Goal: Information Seeking & Learning: Check status

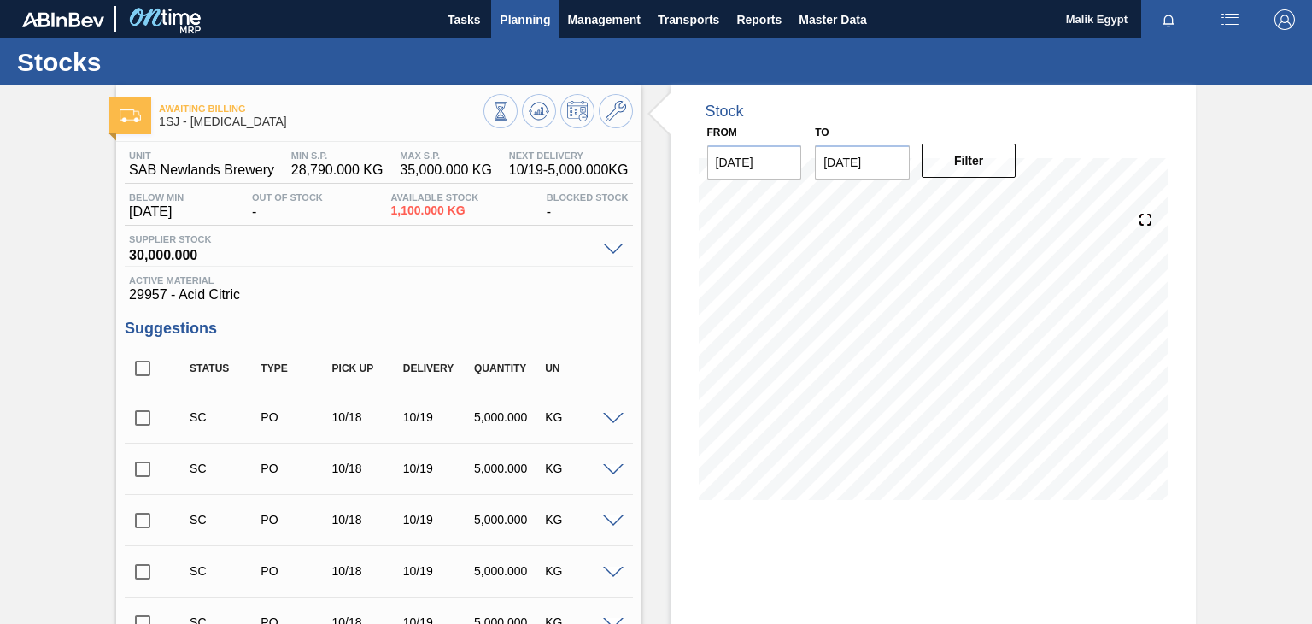
click at [521, 20] on span "Planning" at bounding box center [525, 19] width 50 height 21
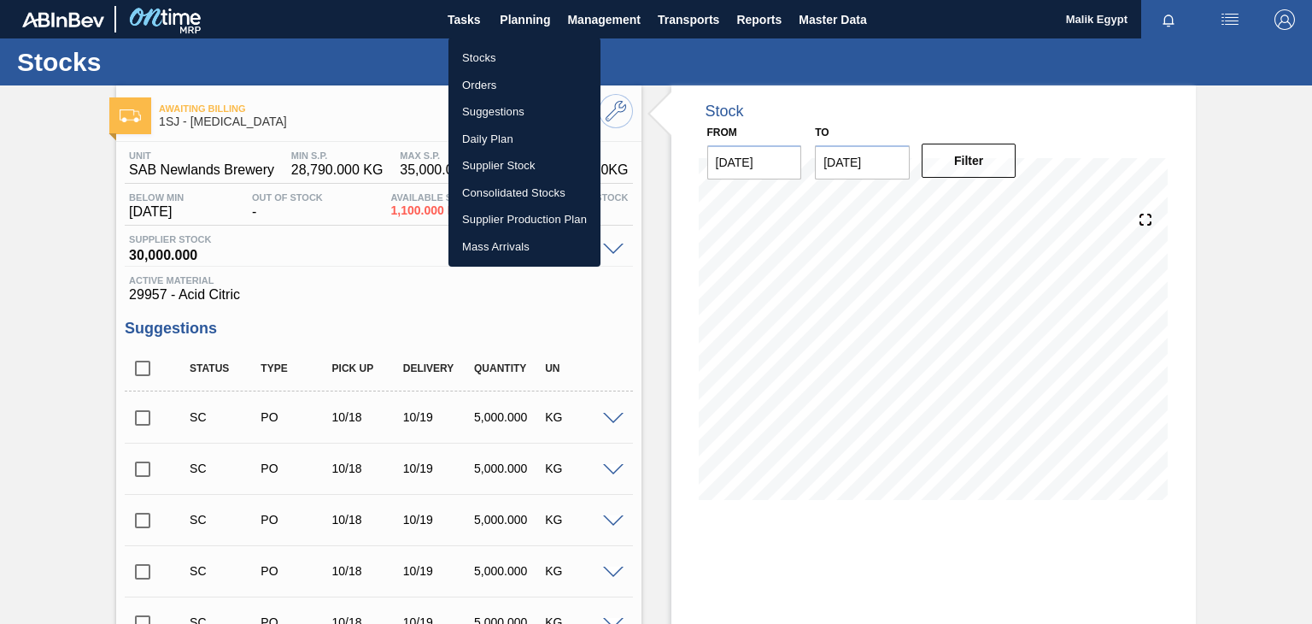
click at [478, 60] on li "Stocks" at bounding box center [525, 57] width 152 height 27
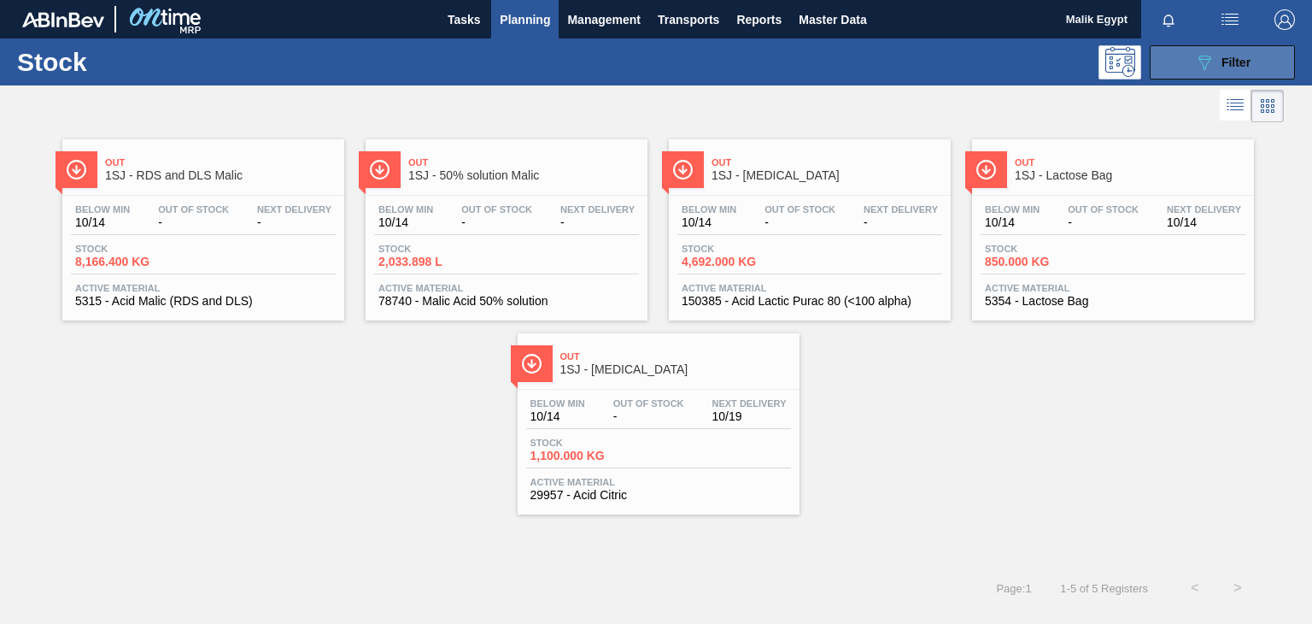
click at [1251, 63] on span "Filter" at bounding box center [1236, 63] width 29 height 14
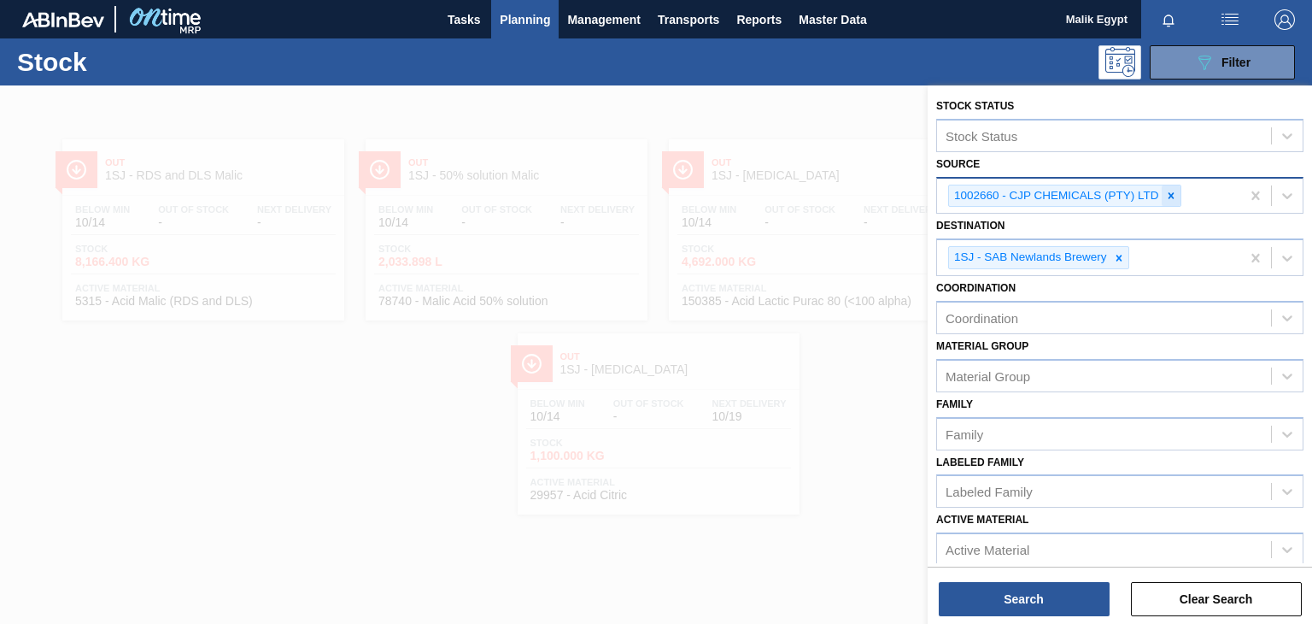
click at [1173, 193] on icon at bounding box center [1171, 196] width 12 height 12
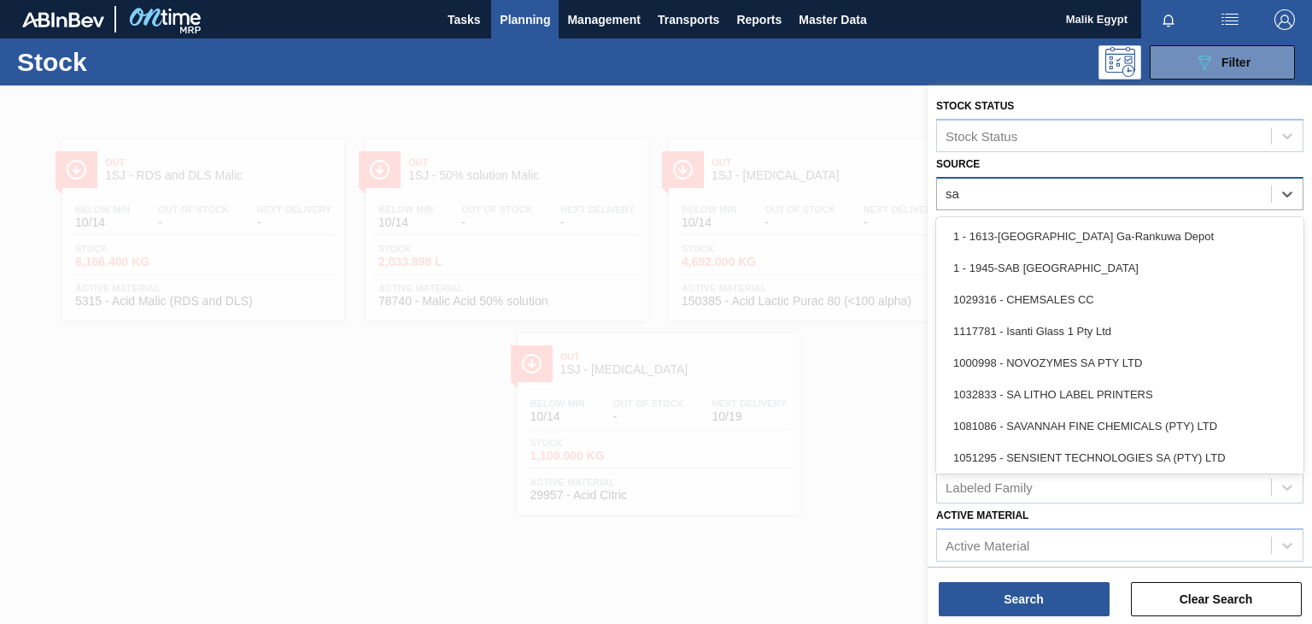
type input "sa"
click at [779, 557] on div at bounding box center [656, 397] width 1312 height 624
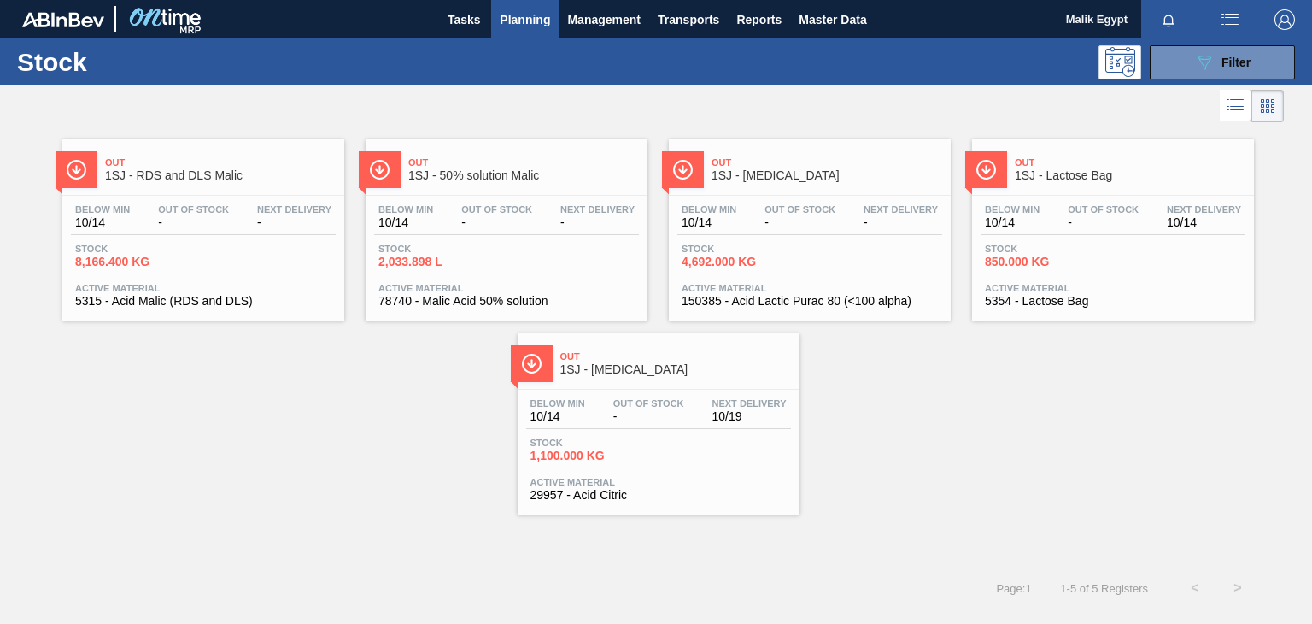
click at [523, 19] on span "Planning" at bounding box center [525, 19] width 50 height 21
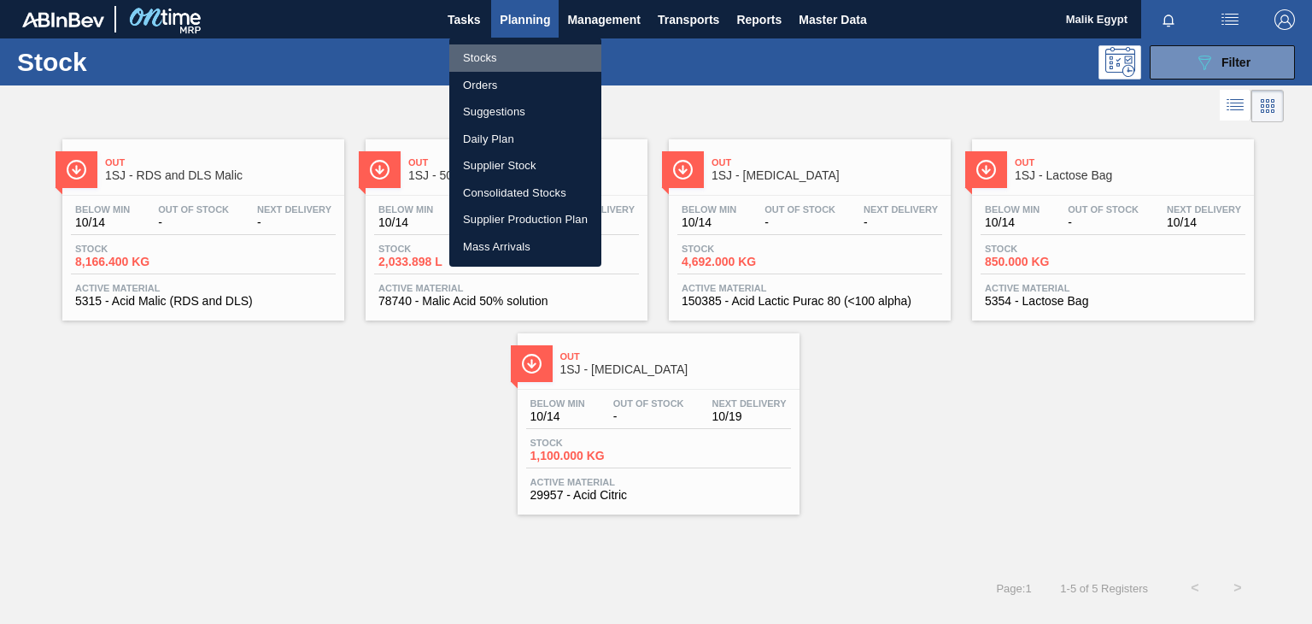
click at [481, 61] on li "Stocks" at bounding box center [525, 57] width 152 height 27
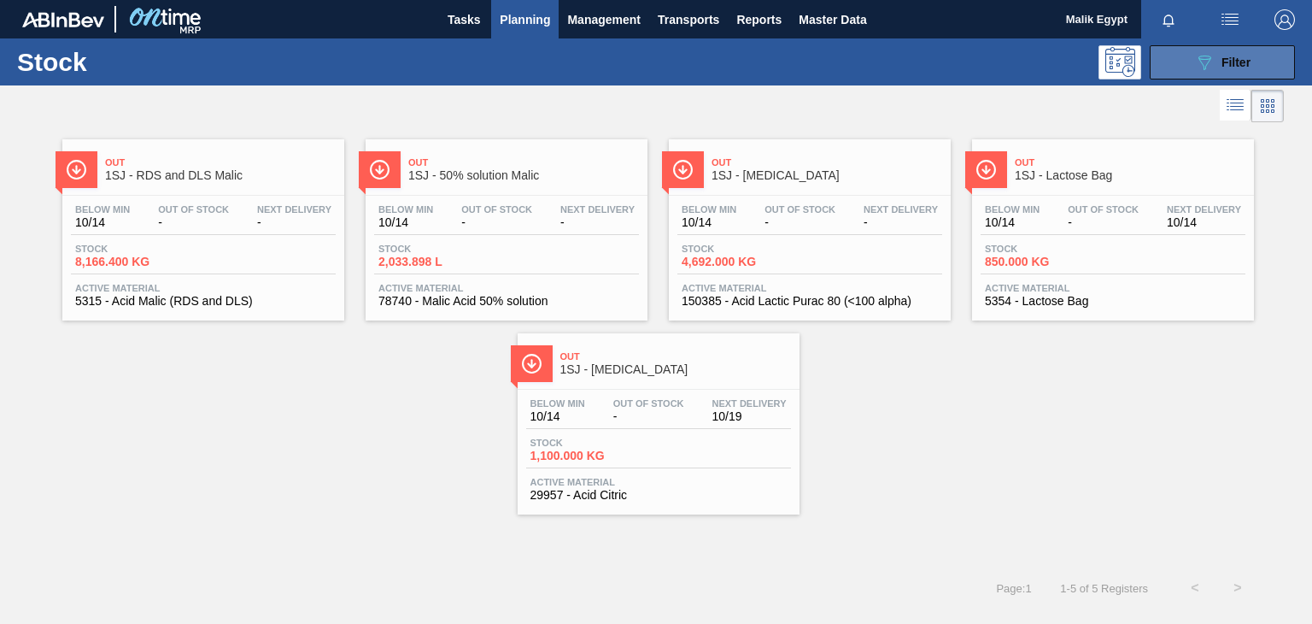
click at [1224, 62] on span "Filter" at bounding box center [1236, 63] width 29 height 14
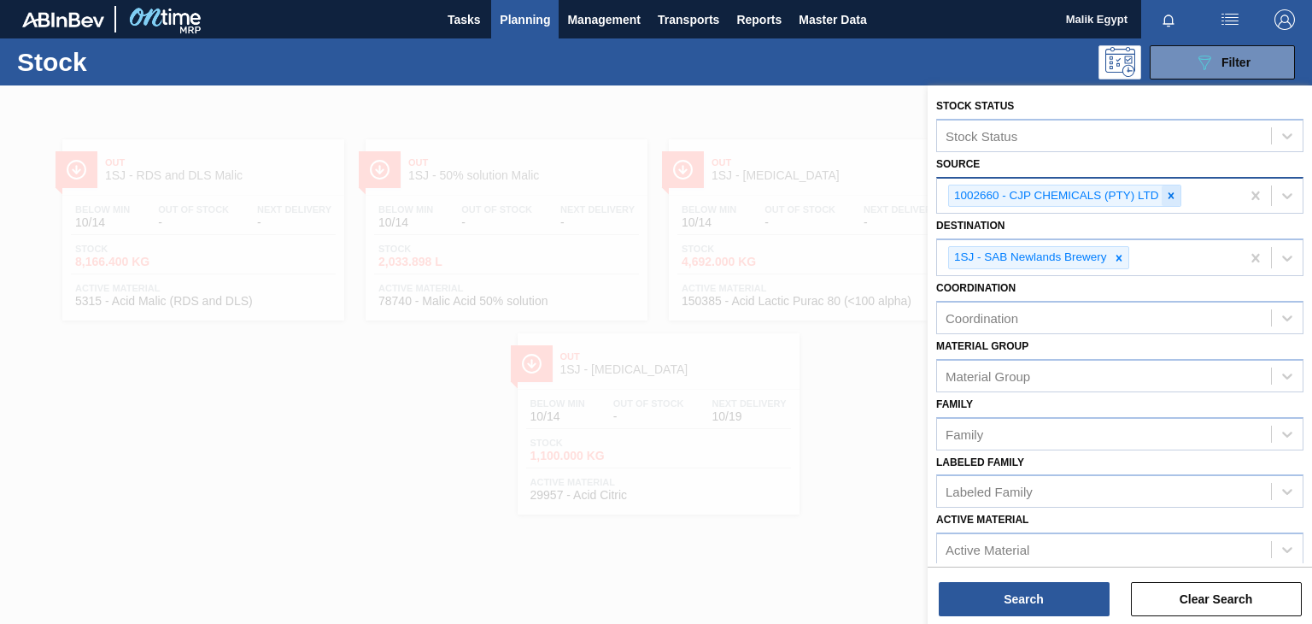
click at [1169, 196] on icon at bounding box center [1171, 195] width 6 height 6
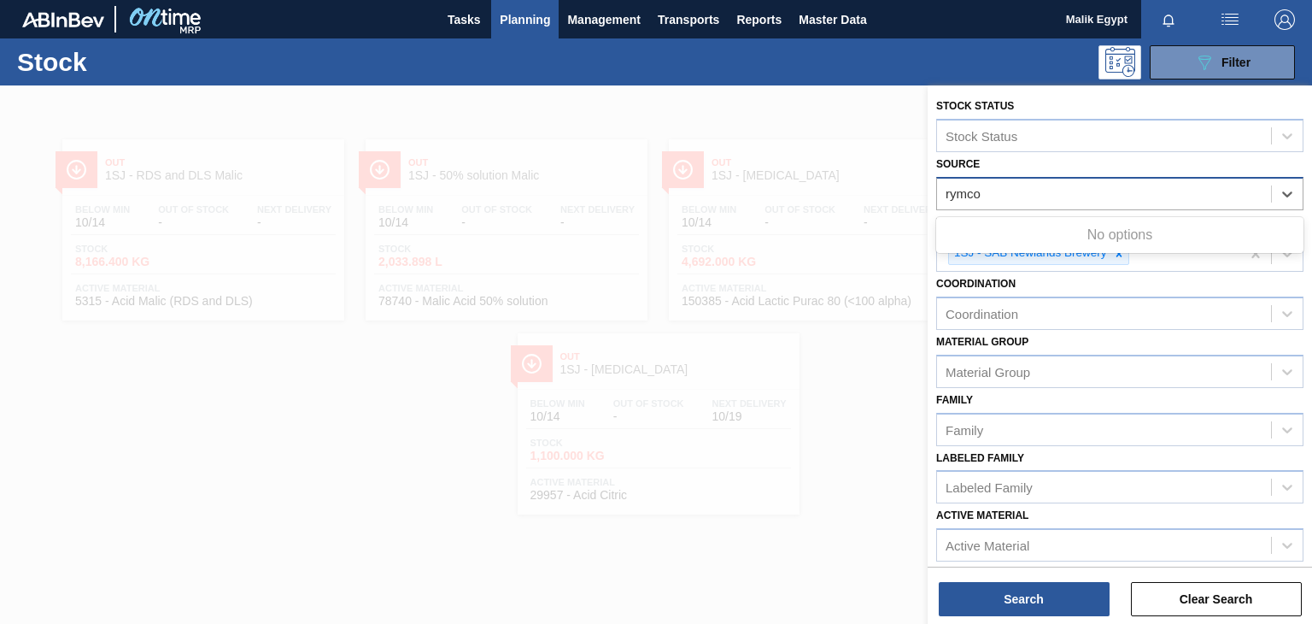
type input "rymco"
click at [872, 525] on div at bounding box center [656, 397] width 1312 height 624
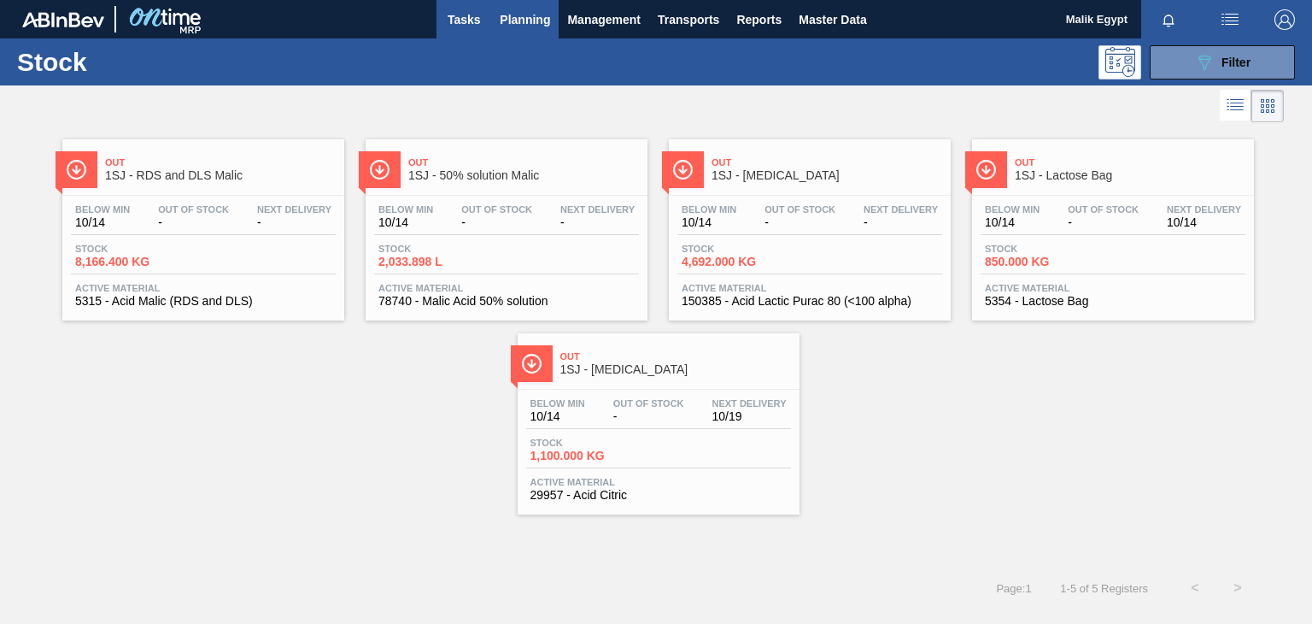
click at [471, 20] on span "Tasks" at bounding box center [464, 19] width 38 height 21
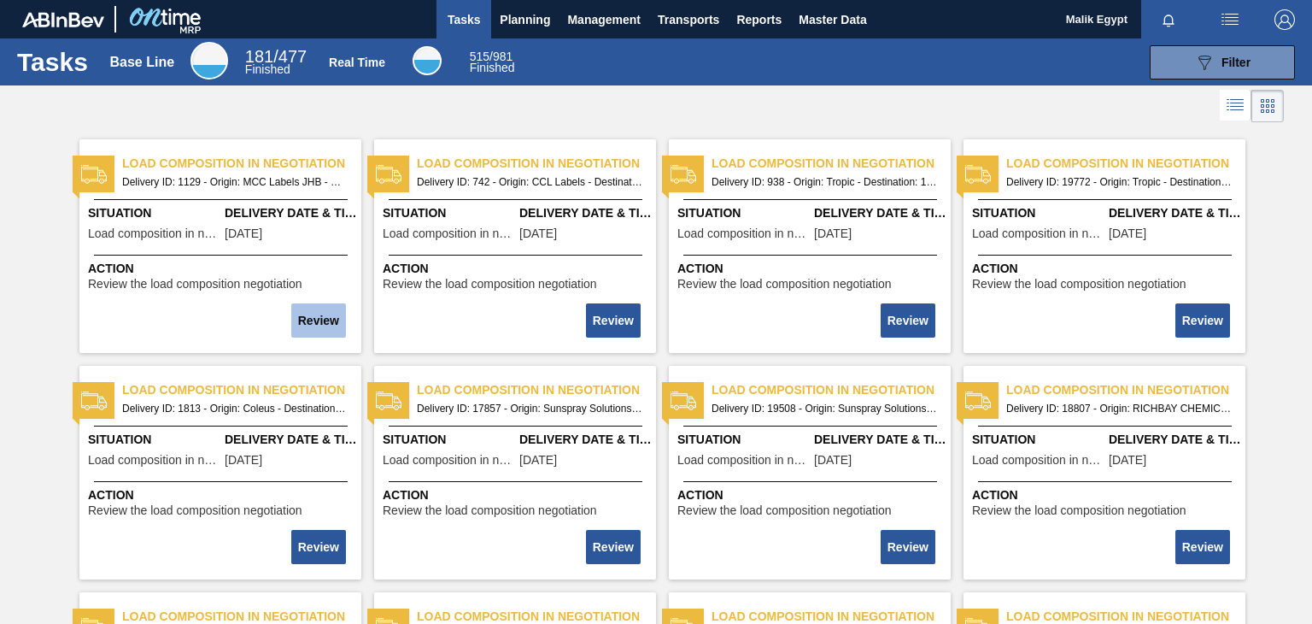
click at [321, 319] on button "Review" at bounding box center [318, 320] width 55 height 34
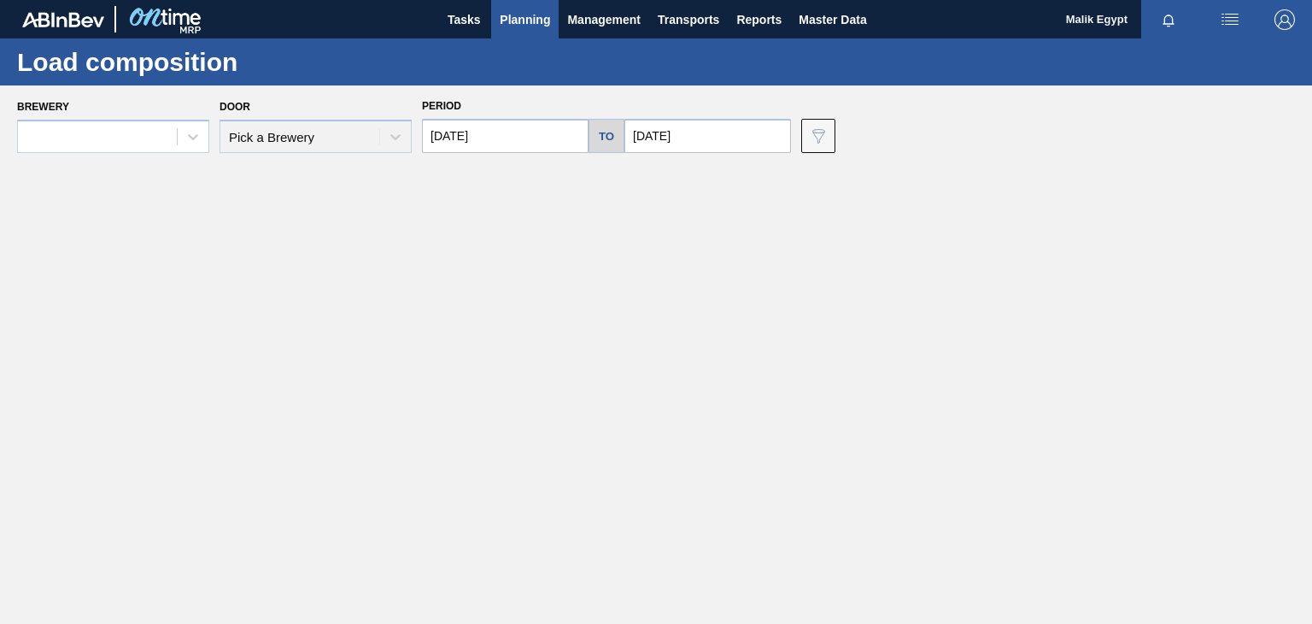
type input "[DATE]"
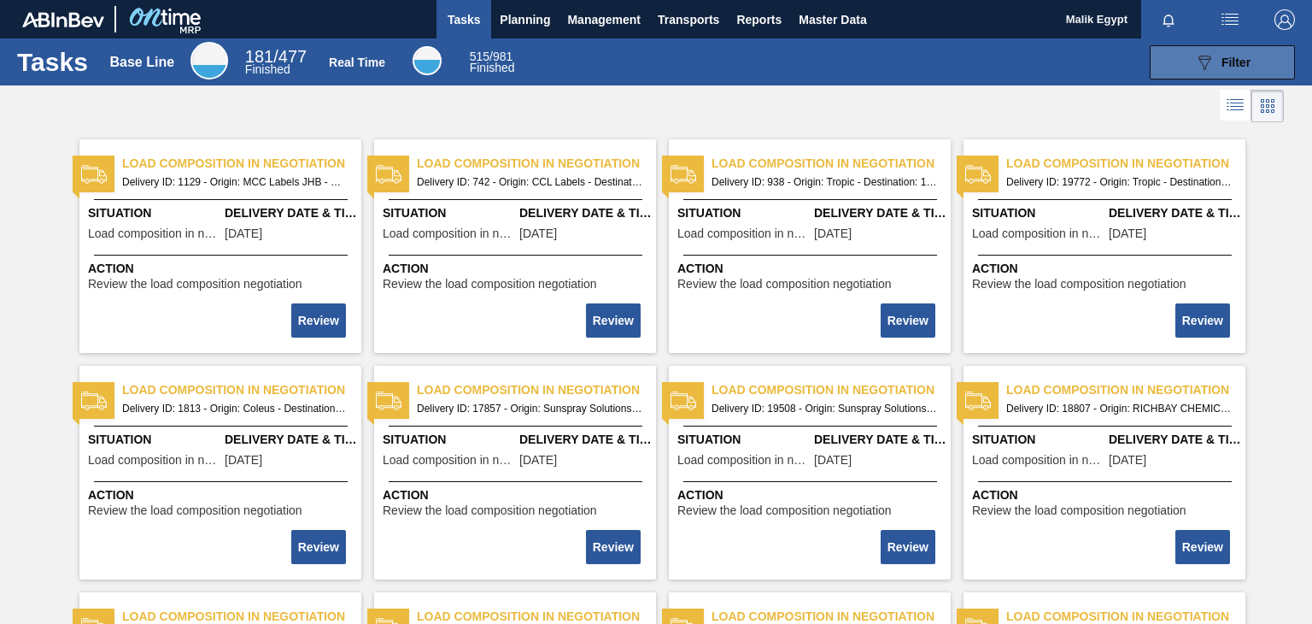
click at [1237, 59] on span "Filter" at bounding box center [1236, 63] width 29 height 14
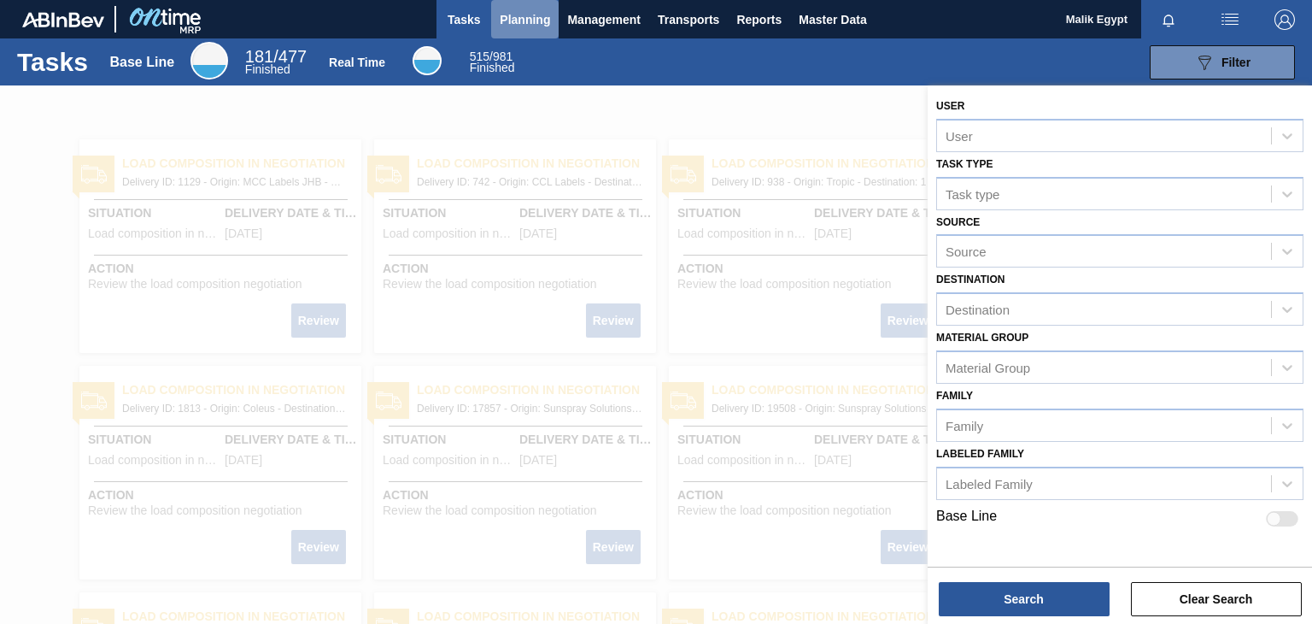
click at [547, 17] on span "Planning" at bounding box center [525, 19] width 50 height 21
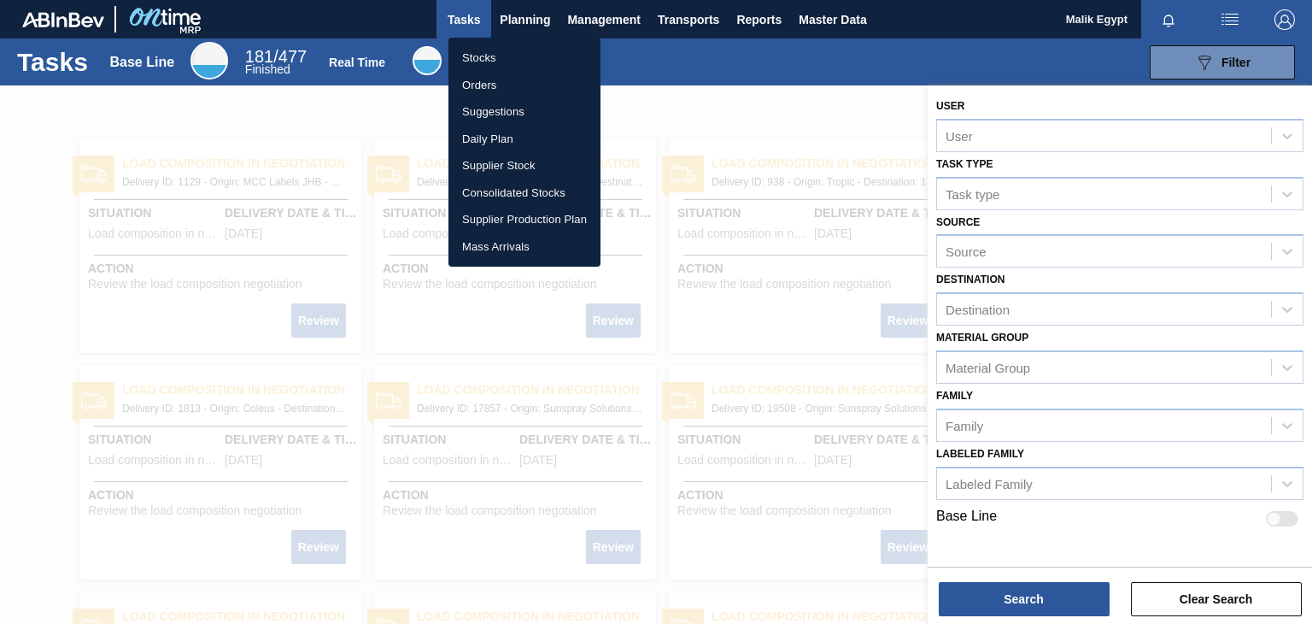
click at [488, 62] on li "Stocks" at bounding box center [525, 57] width 152 height 27
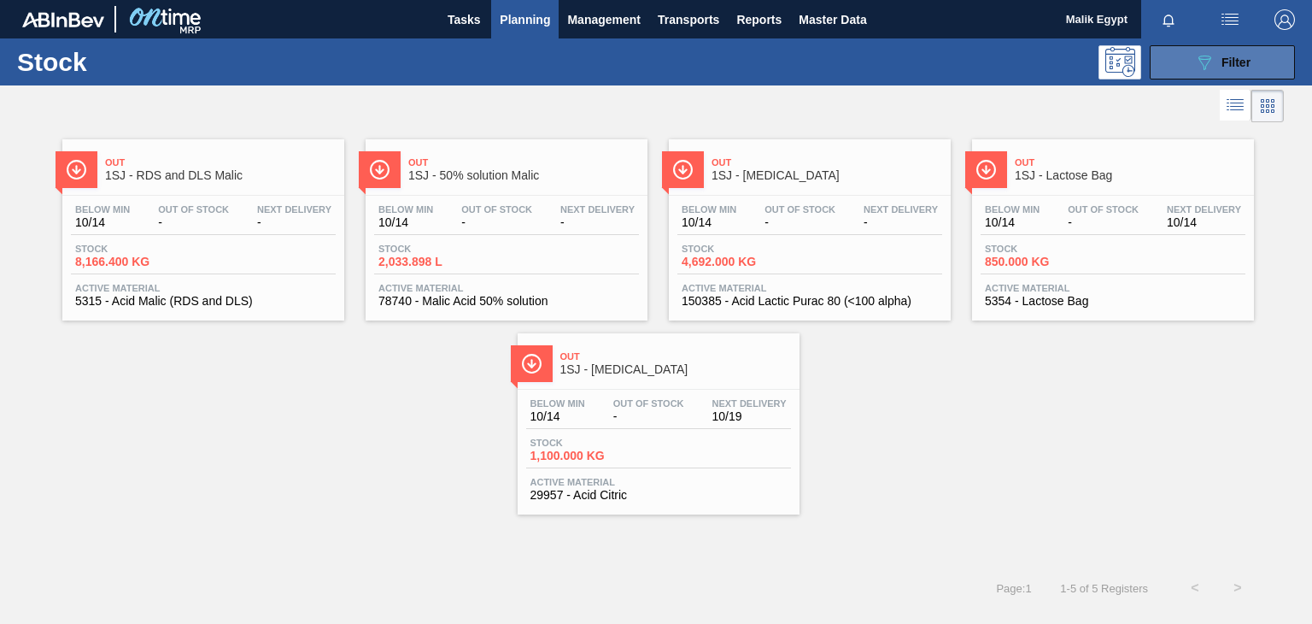
click at [1227, 58] on span "Filter" at bounding box center [1236, 63] width 29 height 14
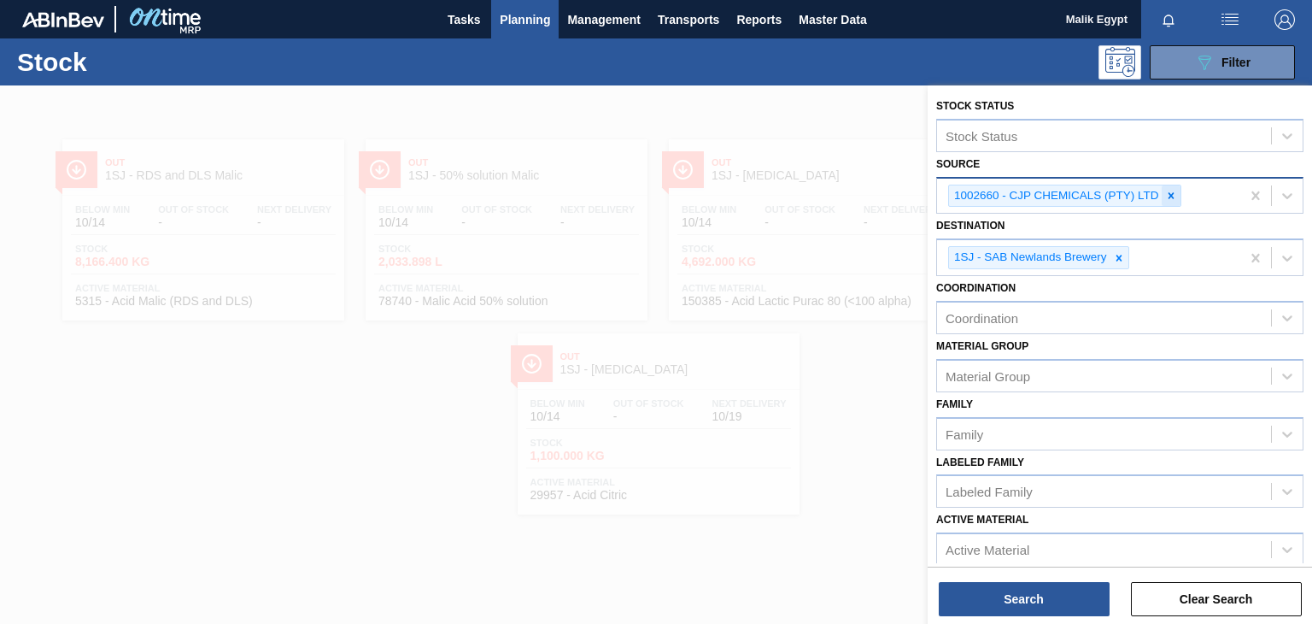
click at [1167, 195] on icon at bounding box center [1171, 196] width 12 height 12
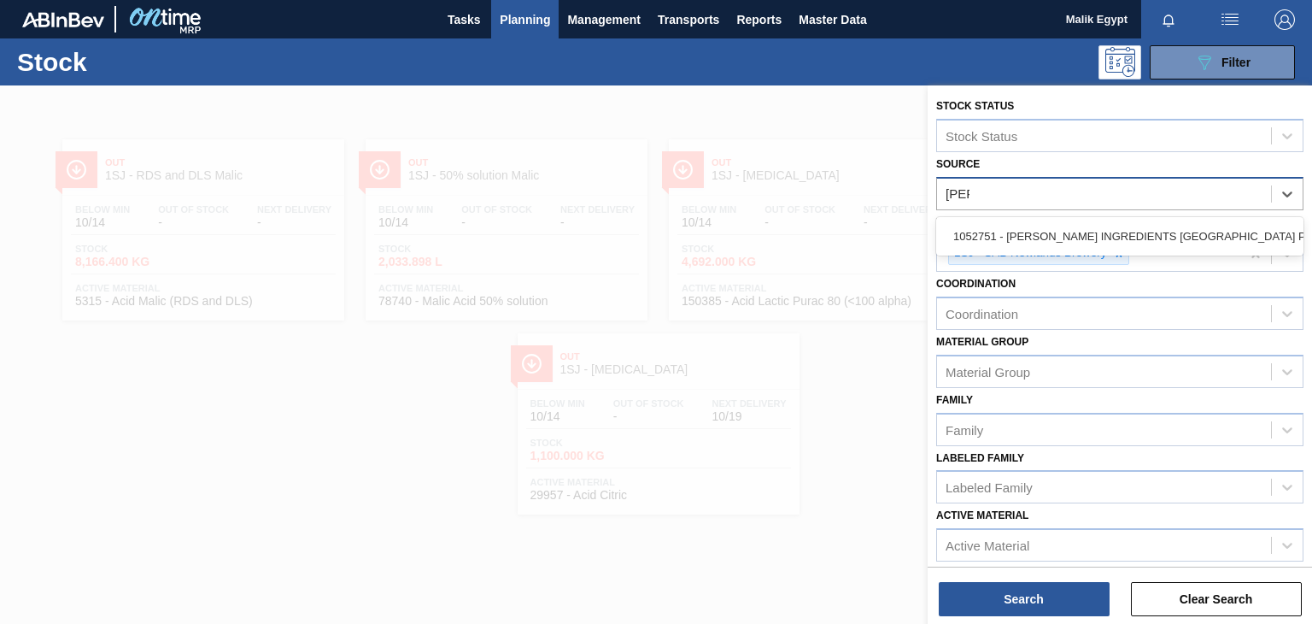
type input "[PERSON_NAME]"
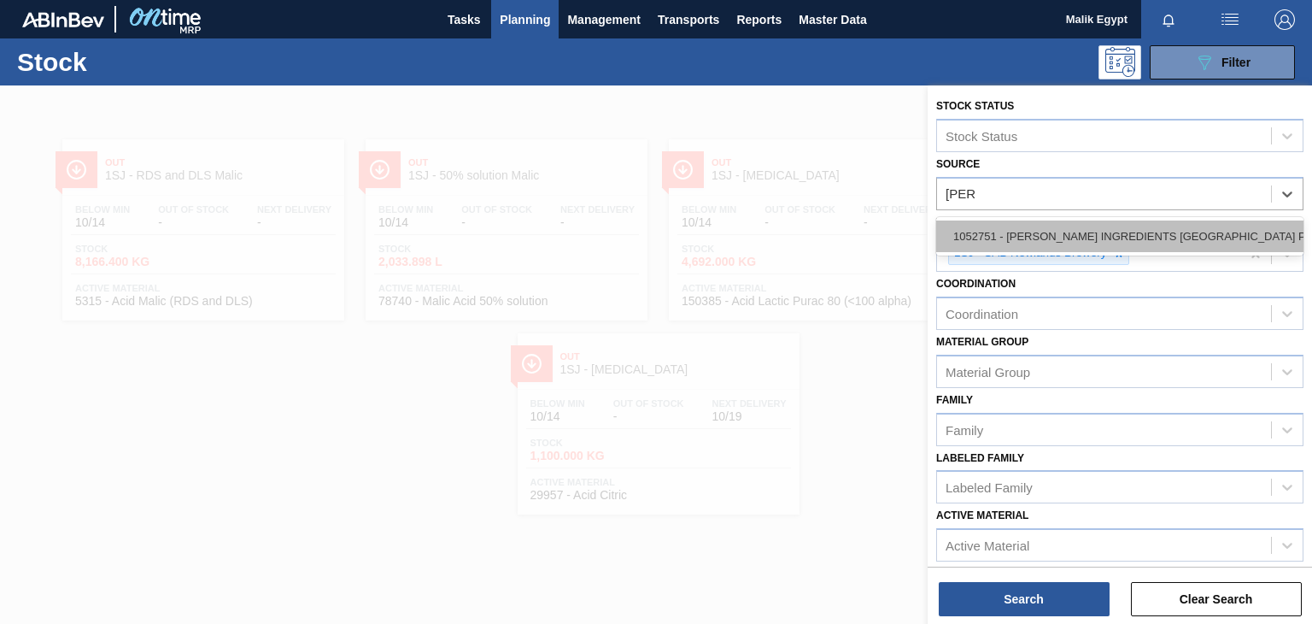
click at [1159, 238] on div "1052751 - [PERSON_NAME] INGREDIENTS [GEOGRAPHIC_DATA] PTY" at bounding box center [1119, 236] width 367 height 32
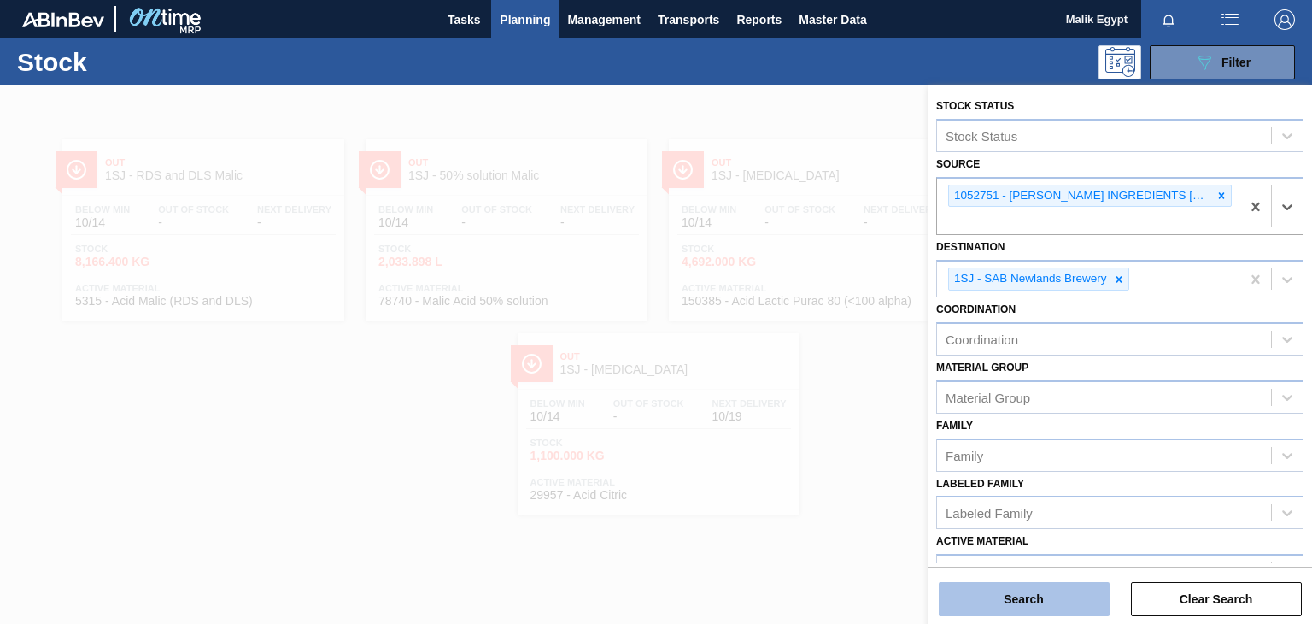
click at [1039, 602] on button "Search" at bounding box center [1024, 599] width 171 height 34
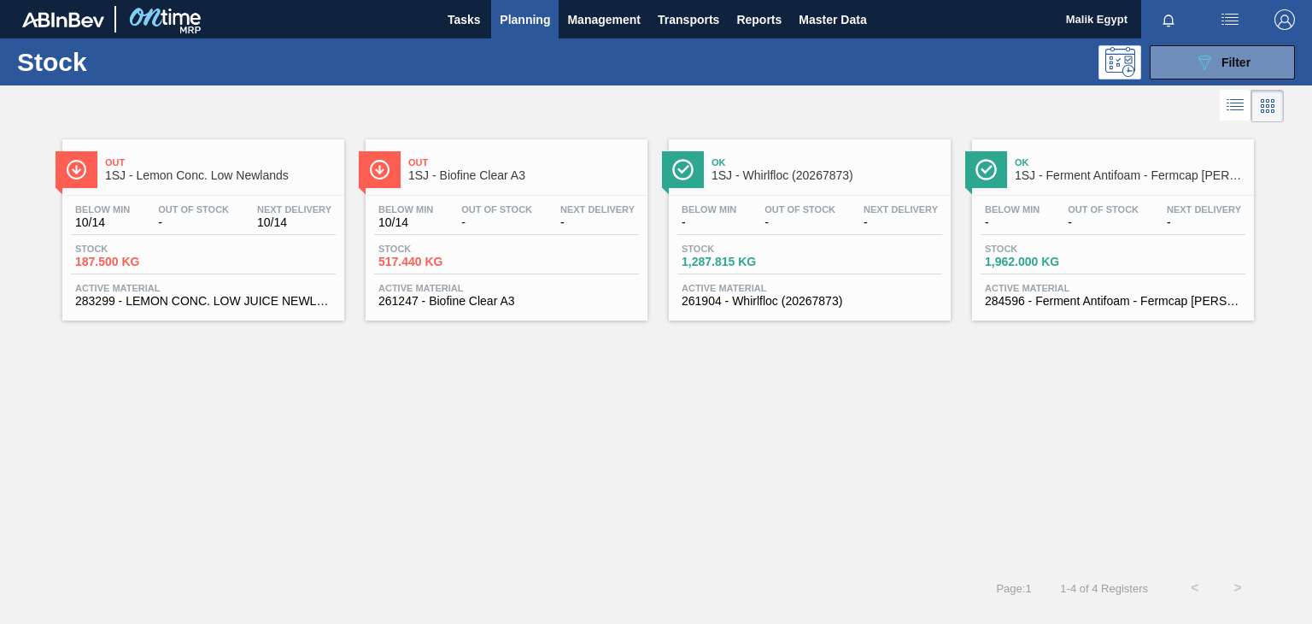
click at [173, 227] on span "-" at bounding box center [193, 222] width 71 height 13
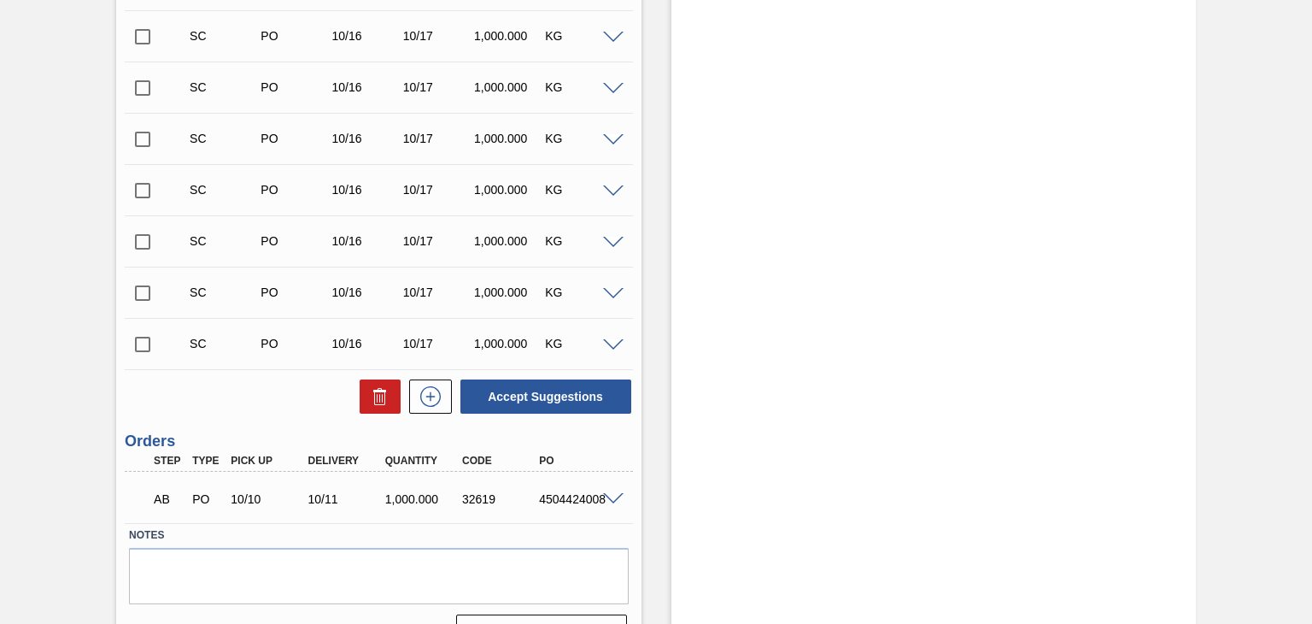
scroll to position [995, 0]
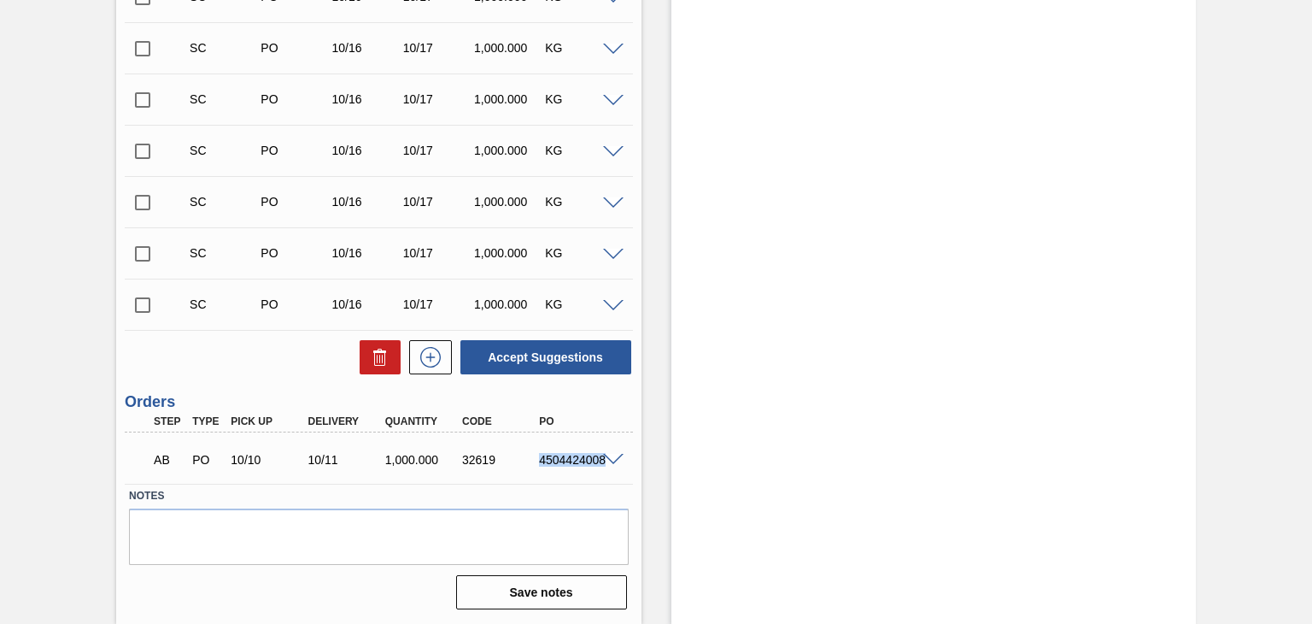
drag, startPoint x: 541, startPoint y: 457, endPoint x: 619, endPoint y: 473, distance: 79.4
click at [620, 466] on div "AB PO 10/10 10/11 1,000.000 32619 4504424008" at bounding box center [379, 458] width 508 height 43
click at [564, 496] on label "Notes" at bounding box center [378, 496] width 499 height 25
drag, startPoint x: 539, startPoint y: 459, endPoint x: 613, endPoint y: 468, distance: 74.1
click at [613, 468] on div "AB PO 10/10 10/11 1,000.000 32619 4504424008" at bounding box center [379, 458] width 508 height 43
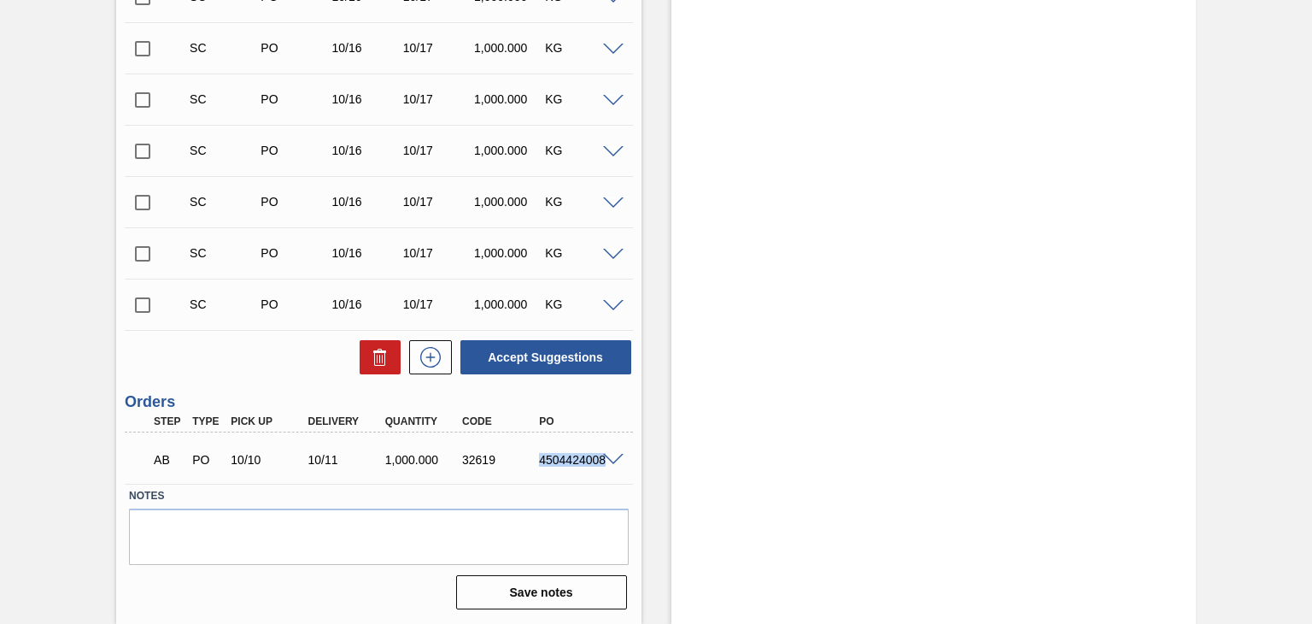
copy div "4504424008"
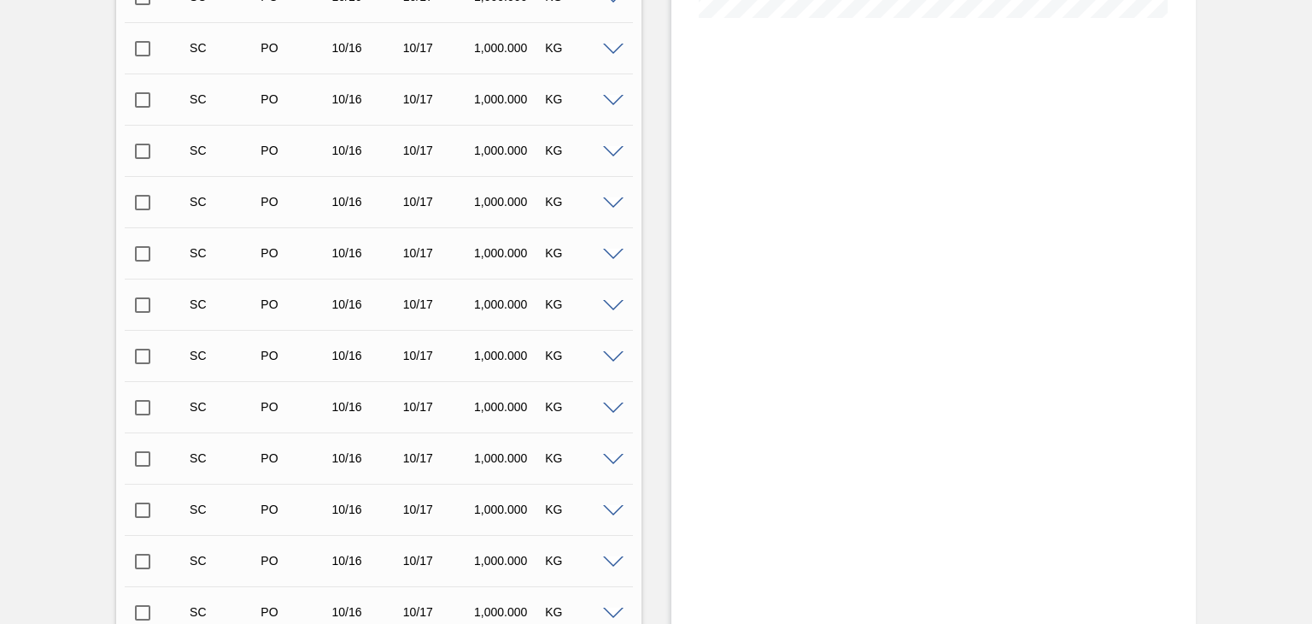
scroll to position [0, 0]
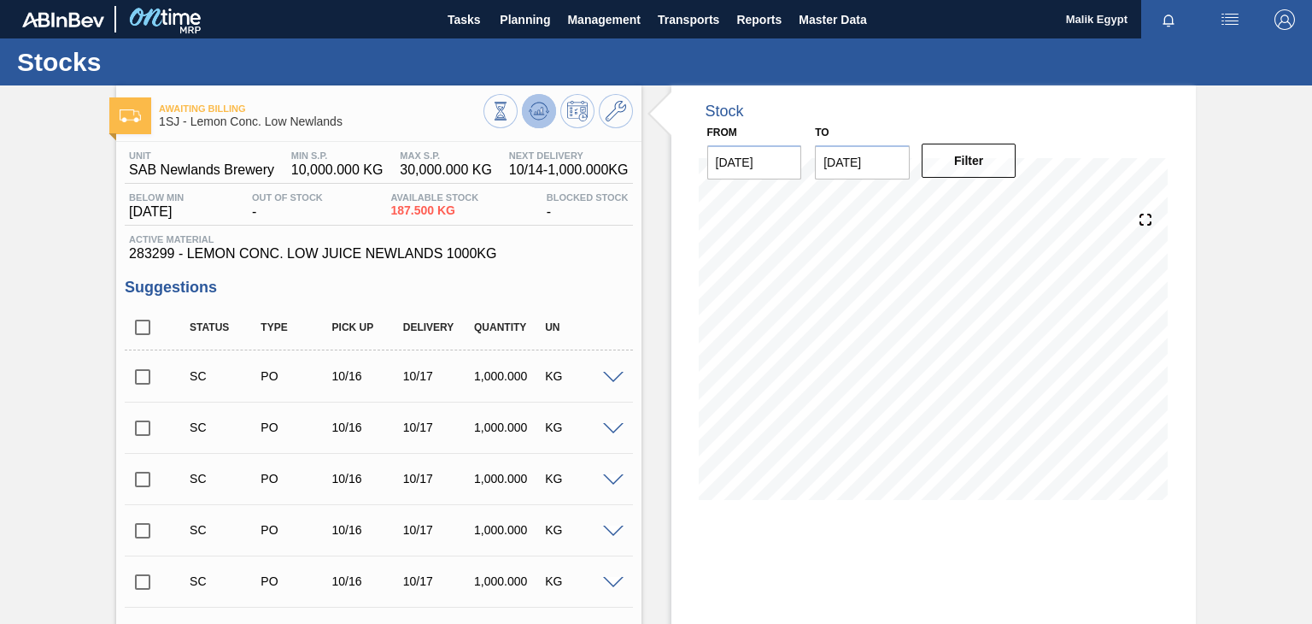
click at [540, 109] on icon at bounding box center [538, 111] width 11 height 8
click at [537, 12] on span "Planning" at bounding box center [525, 19] width 50 height 21
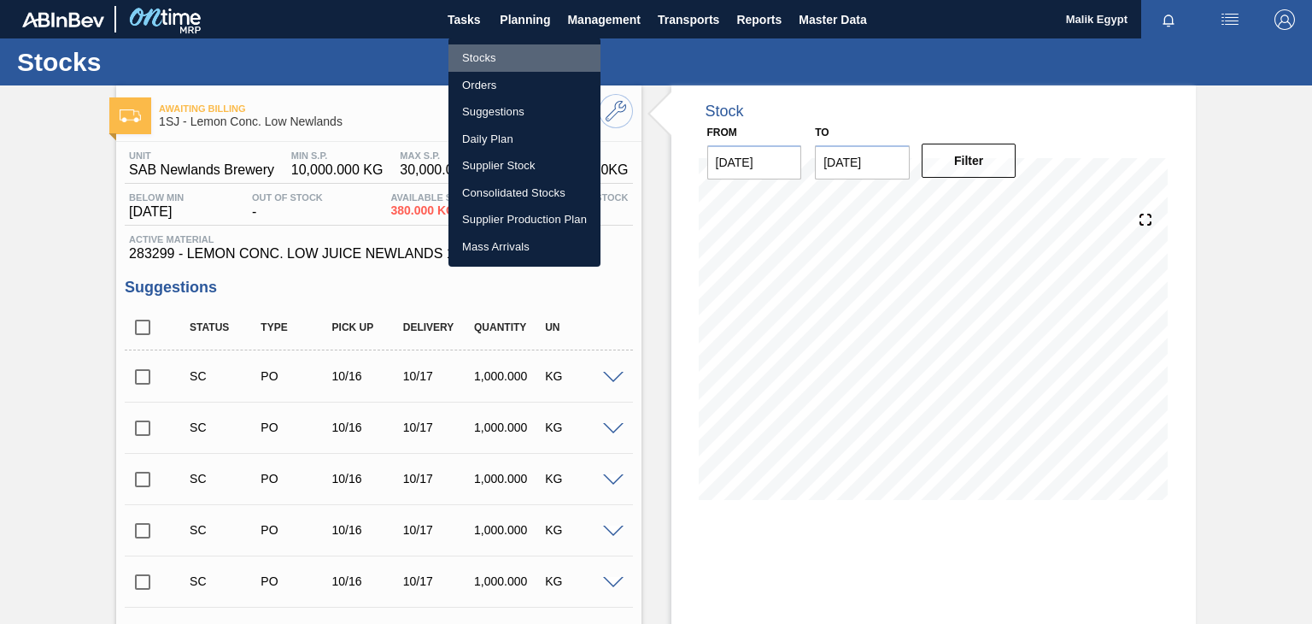
click at [481, 59] on li "Stocks" at bounding box center [525, 57] width 152 height 27
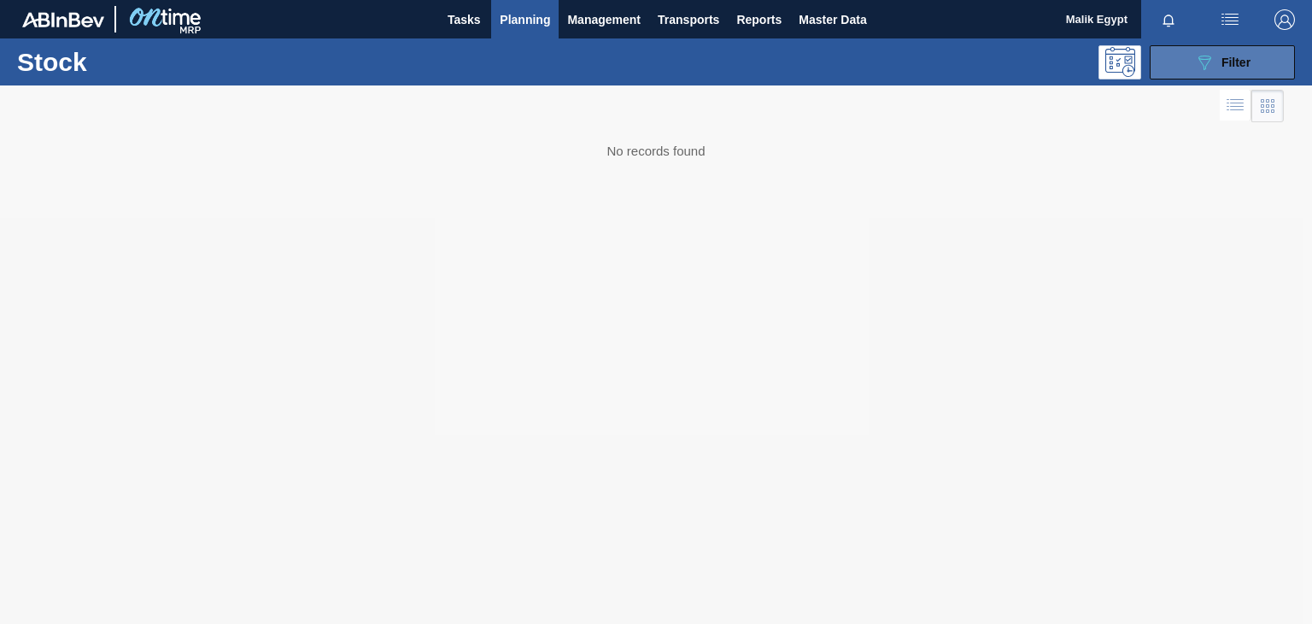
click at [1242, 56] on span "Filter" at bounding box center [1236, 63] width 29 height 14
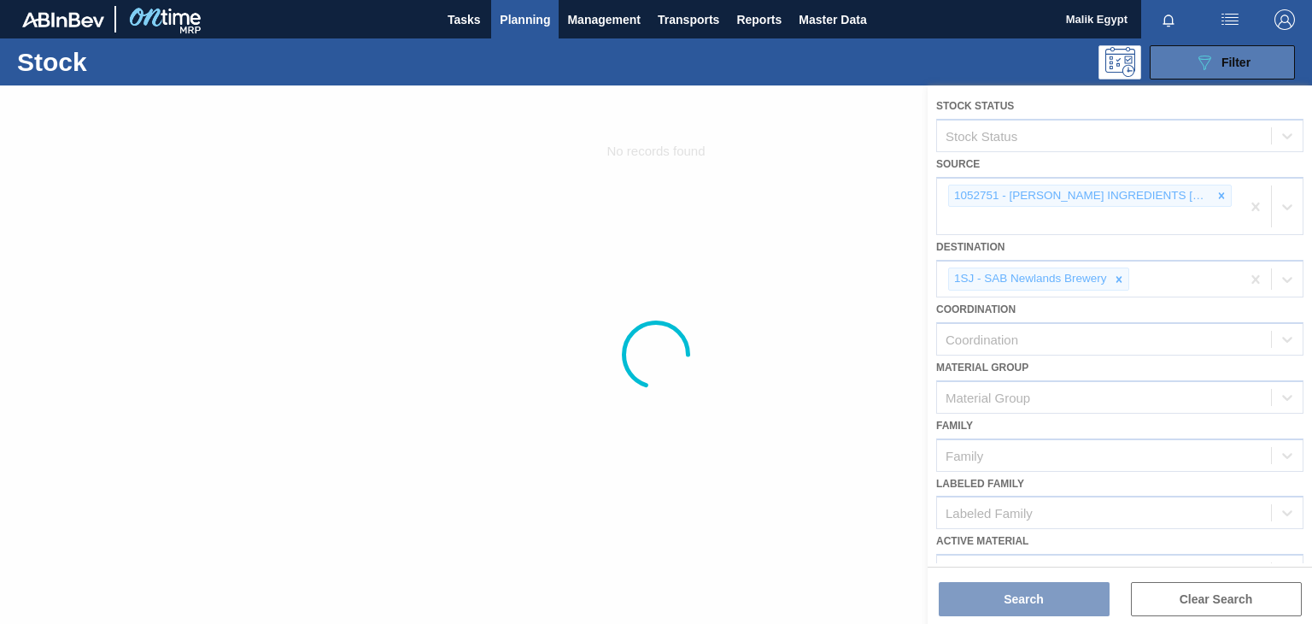
click at [1214, 62] on icon "089F7B8B-B2A5-4AFE-B5C0-19BA573D28AC" at bounding box center [1205, 62] width 21 height 21
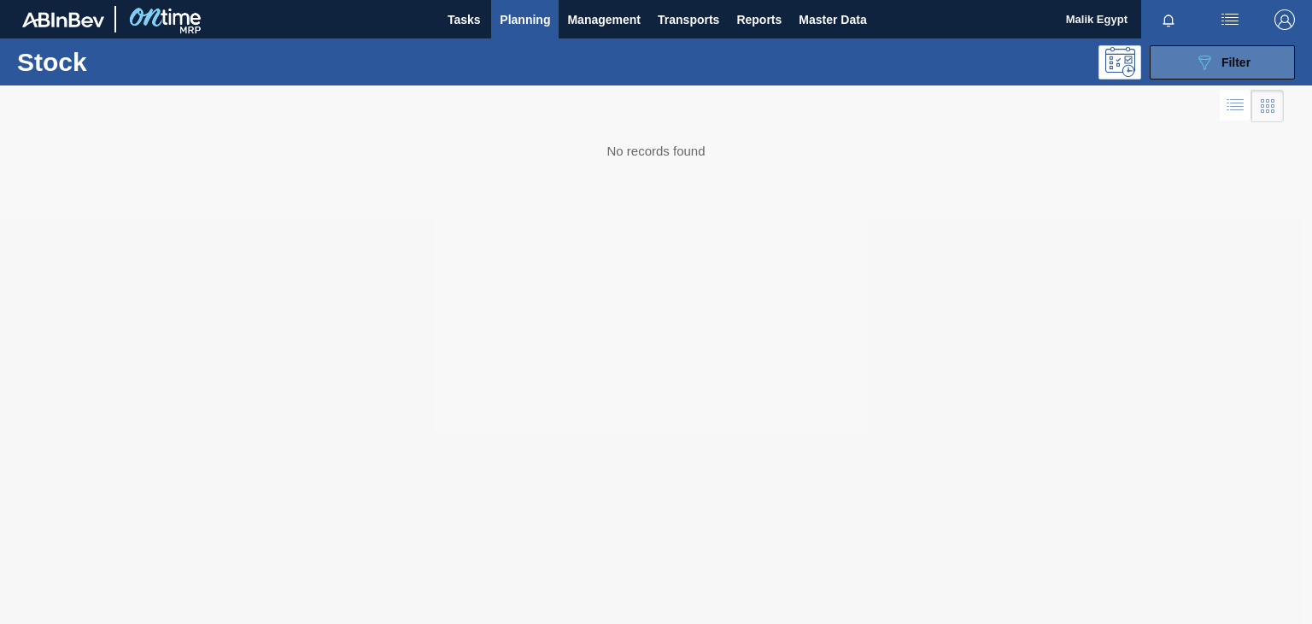
click at [1214, 62] on icon "089F7B8B-B2A5-4AFE-B5C0-19BA573D28AC" at bounding box center [1205, 62] width 21 height 21
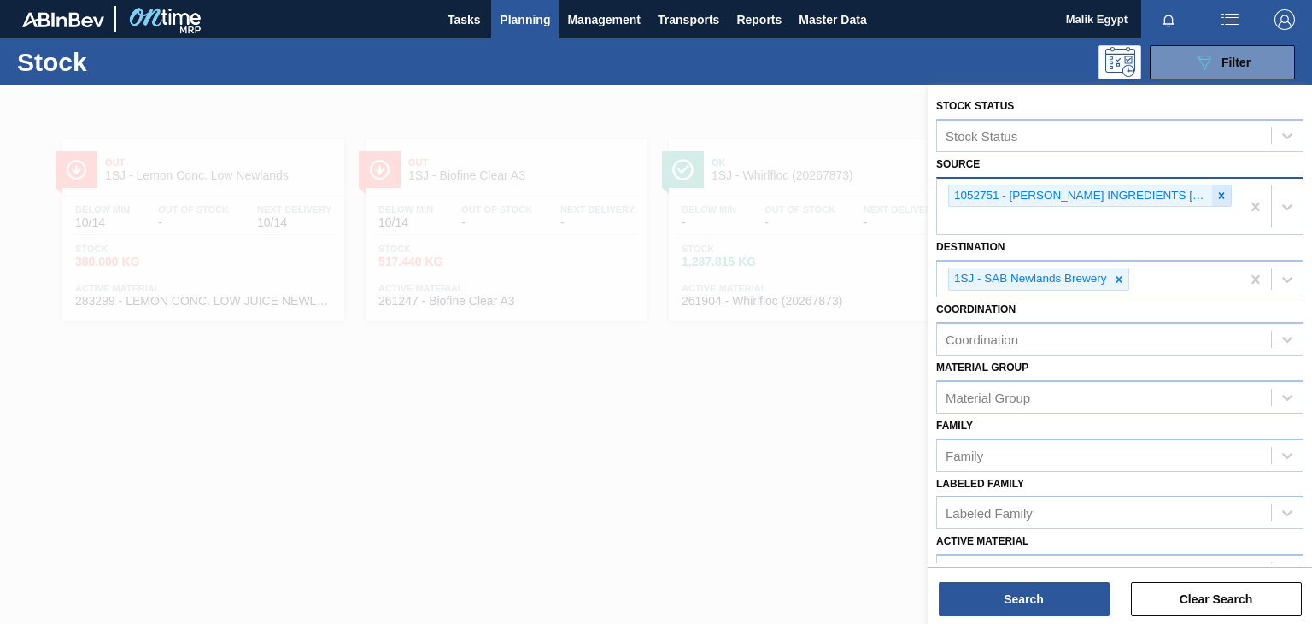
click at [1219, 196] on icon at bounding box center [1222, 195] width 6 height 6
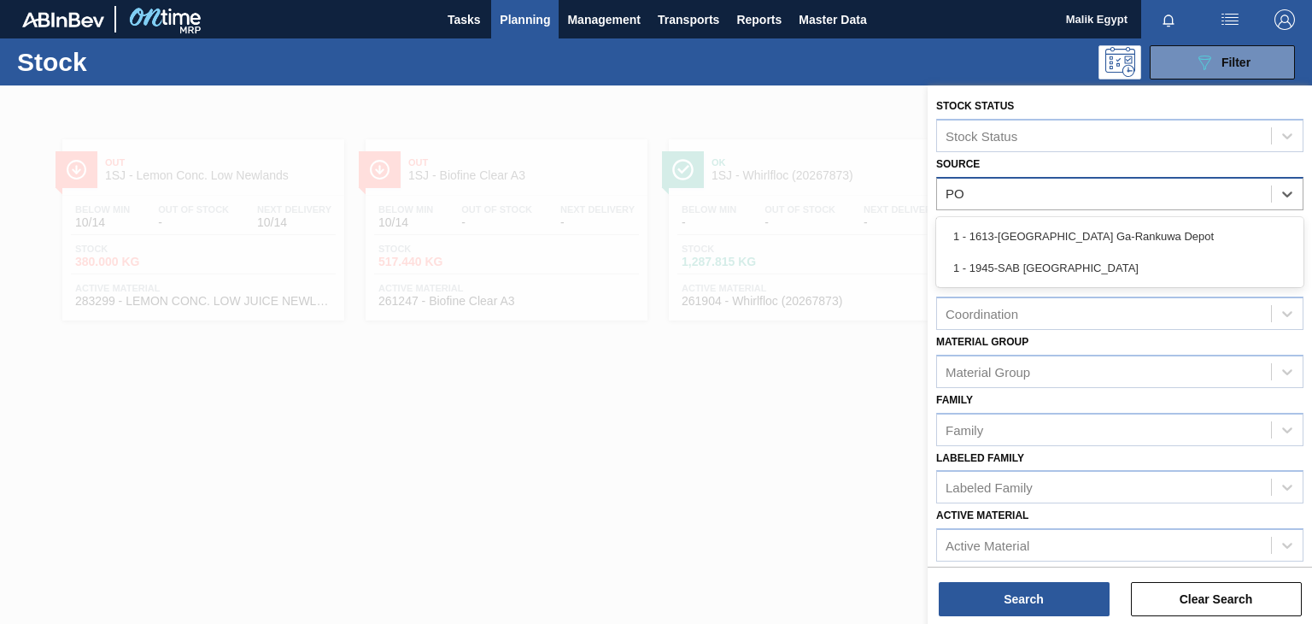
type input "P"
type input "PO"
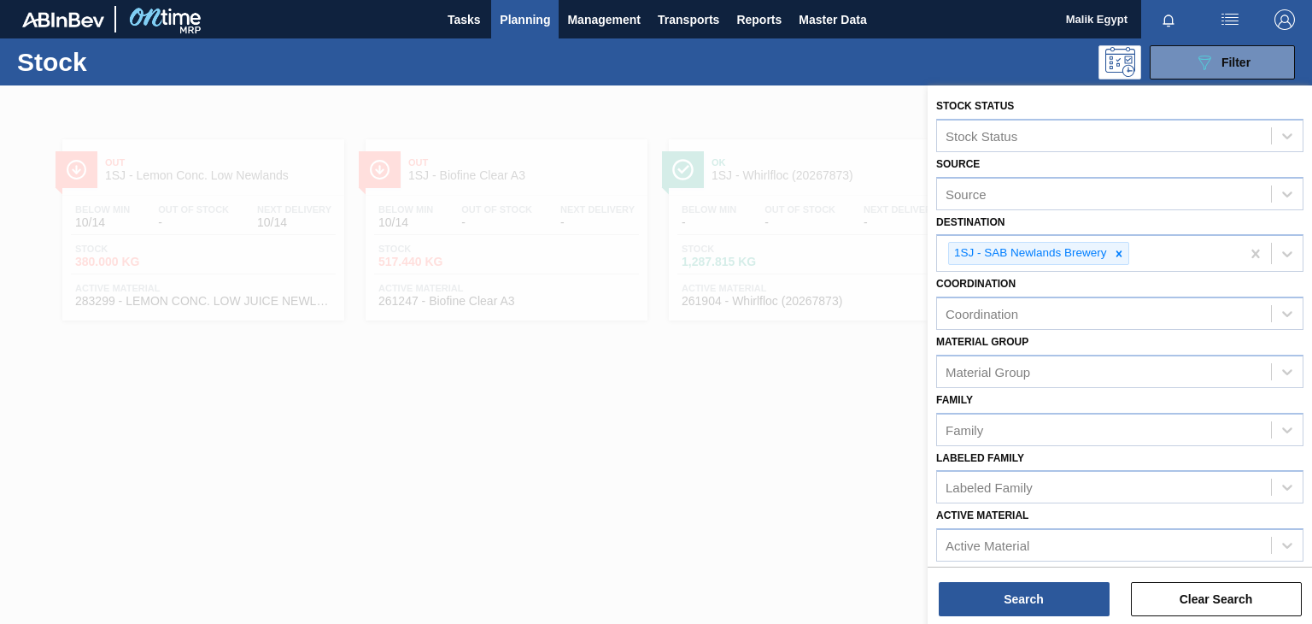
click at [565, 483] on div at bounding box center [656, 397] width 1312 height 624
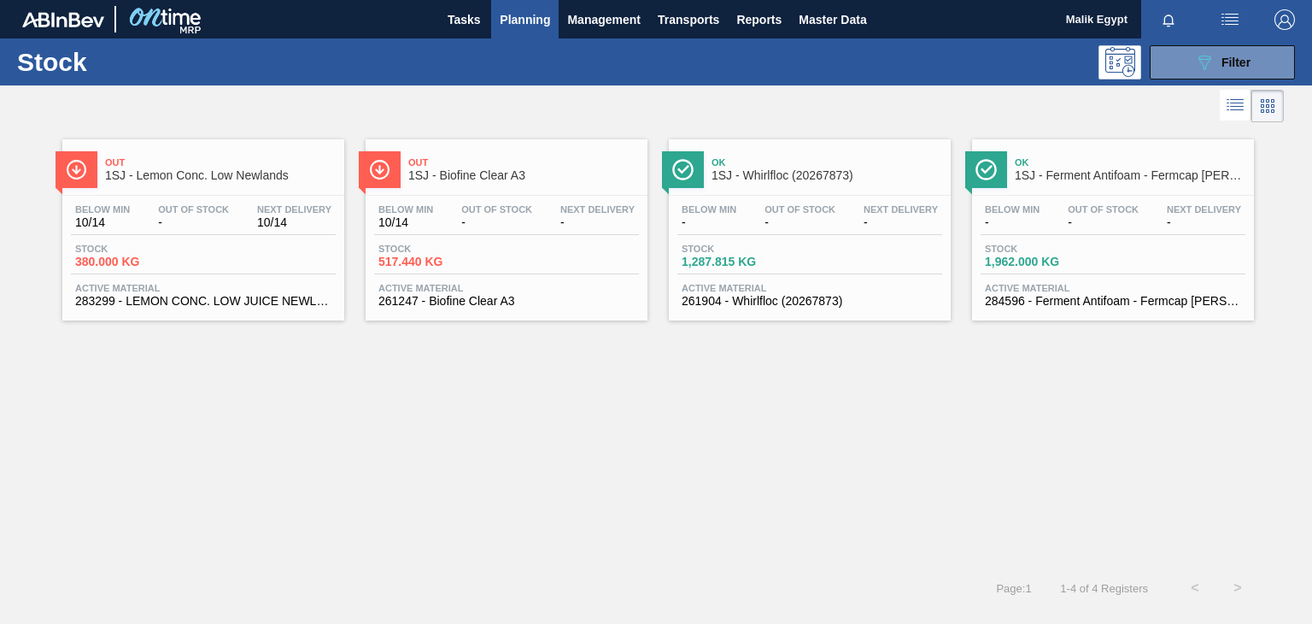
click at [654, 493] on div "Out 1SJ - Lemon Conc. Low Newlands Below Min 10/14 Out Of Stock - Next Delivery…" at bounding box center [656, 346] width 1312 height 440
